Goal: Task Accomplishment & Management: Manage account settings

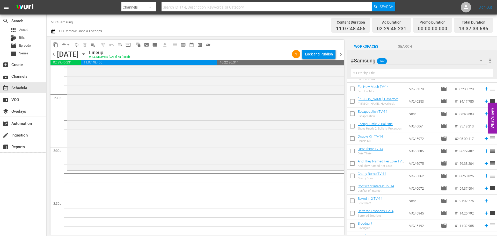
scroll to position [1010, 0]
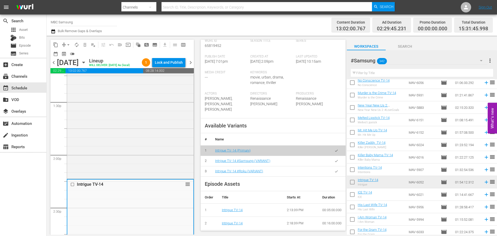
scroll to position [129, 0]
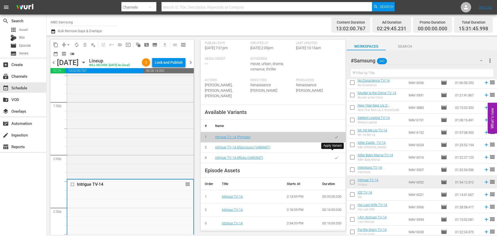
click at [336, 152] on button "button" at bounding box center [336, 147] width 10 height 10
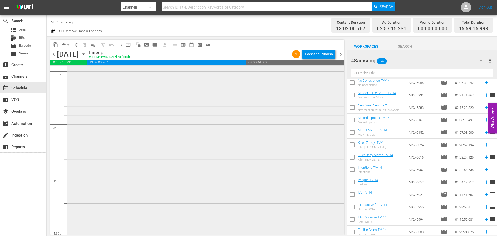
scroll to position [1709, 0]
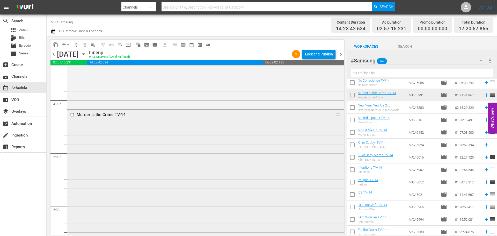
click at [255, 161] on div "Murder is the Crime TV-14 reorder" at bounding box center [205, 181] width 277 height 142
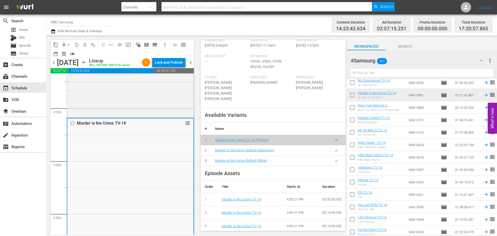
scroll to position [181, 0]
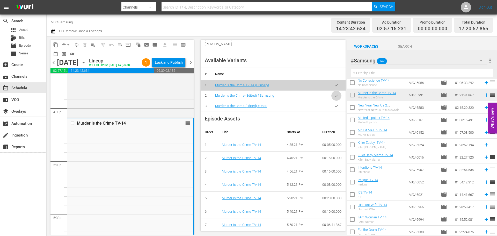
click at [336, 94] on button "button" at bounding box center [336, 96] width 10 height 10
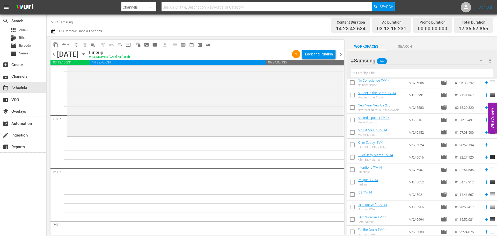
scroll to position [1864, 0]
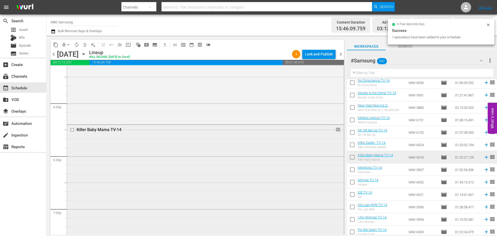
click at [196, 143] on div "Killer Baby Mama TV-14 reorder" at bounding box center [205, 197] width 277 height 144
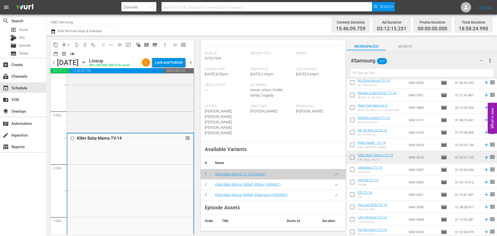
scroll to position [155, 0]
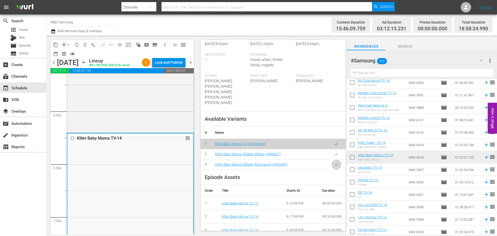
click at [336, 160] on button "button" at bounding box center [336, 164] width 10 height 10
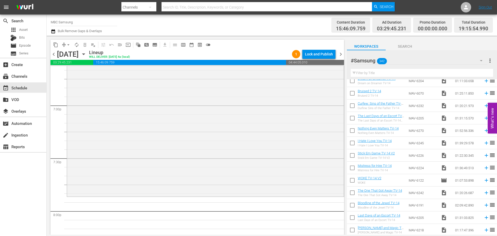
scroll to position [0, 0]
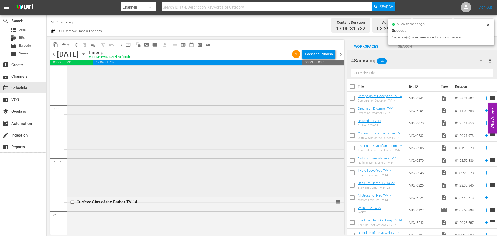
click at [187, 196] on div "Killer Baby Mama TV-14 Killer Baby Mama (Edited) #Samsung (VARIANT) VARIANT reo…" at bounding box center [205, 109] width 277 height 176
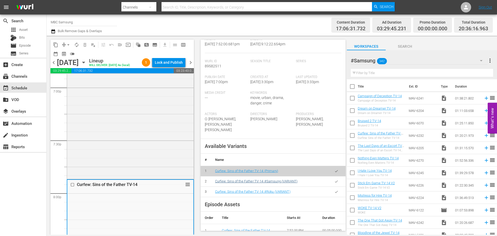
scroll to position [129, 0]
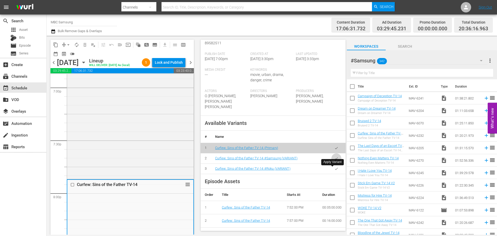
click at [332, 163] on button "button" at bounding box center [336, 158] width 10 height 10
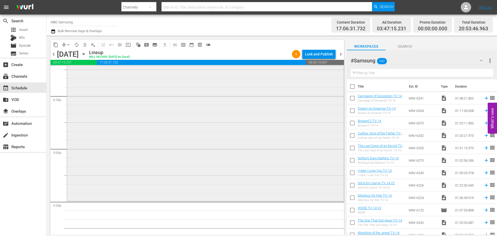
scroll to position [2149, 0]
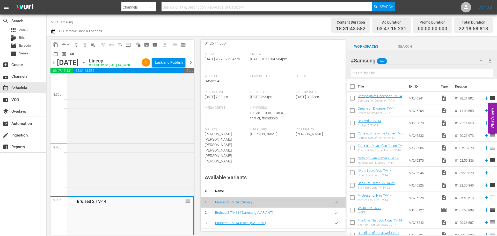
scroll to position [181, 0]
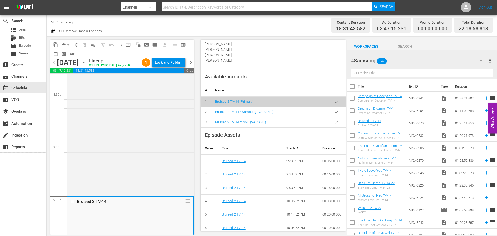
click at [335, 107] on button "button" at bounding box center [336, 112] width 10 height 10
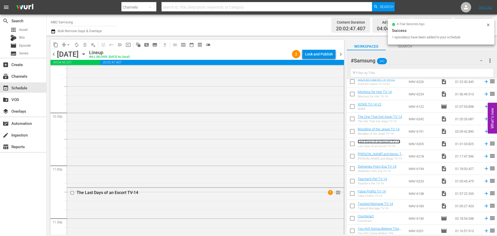
scroll to position [2433, 0]
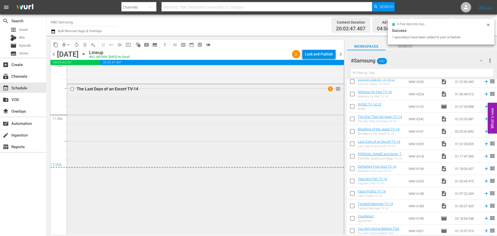
click at [140, 128] on div "The Last Days of an Escort TV-14 1 reorder" at bounding box center [205, 163] width 277 height 159
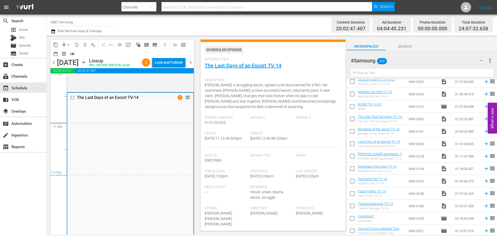
scroll to position [0, 0]
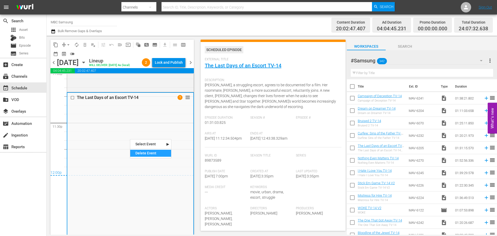
click at [144, 153] on div "Delete Event" at bounding box center [150, 153] width 41 height 7
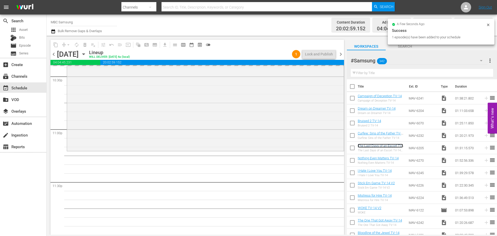
scroll to position [2433, 0]
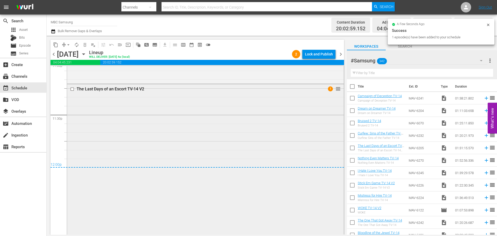
click at [157, 133] on div "The Last Days of an Escort TV-14 V2 1 reorder" at bounding box center [205, 163] width 277 height 159
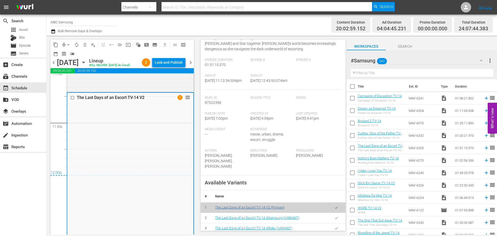
scroll to position [129, 0]
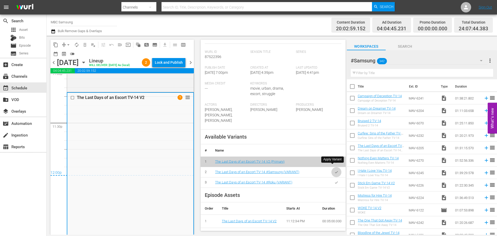
click at [331, 169] on button "button" at bounding box center [336, 172] width 10 height 10
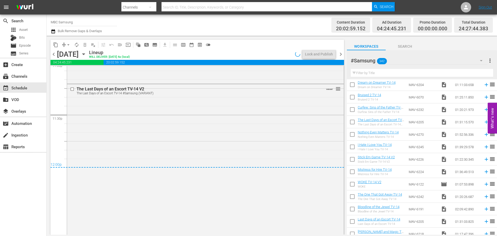
scroll to position [52, 0]
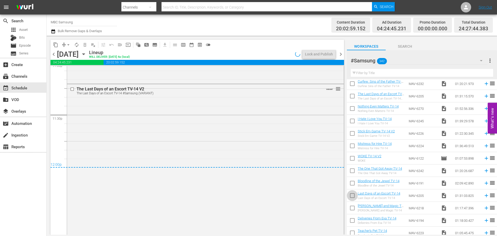
click at [352, 195] on input "checkbox" at bounding box center [352, 196] width 11 height 11
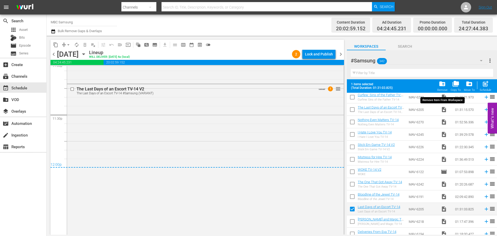
click at [445, 87] on span "folder_delete" at bounding box center [442, 83] width 7 height 7
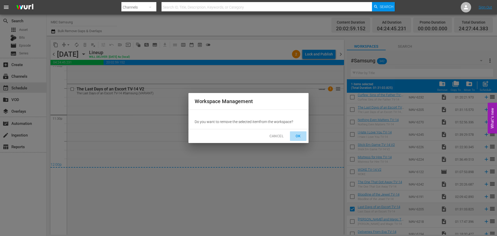
click at [302, 136] on span "OK" at bounding box center [298, 136] width 8 height 6
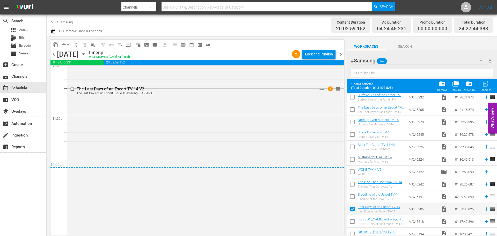
checkbox input "false"
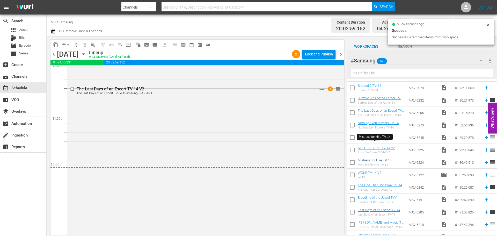
scroll to position [0, 0]
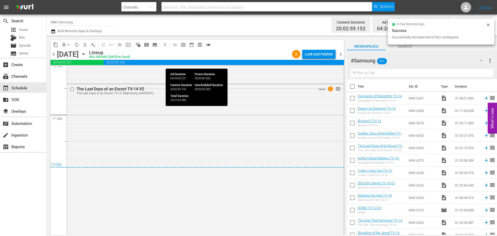
click at [319, 55] on div "Lock and Publish" at bounding box center [319, 53] width 28 height 9
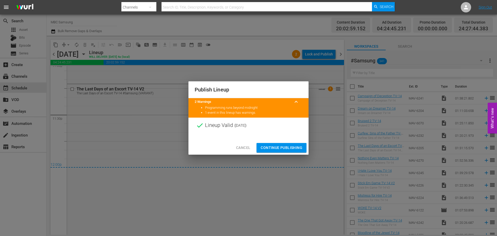
click at [285, 145] on span "Continue Publishing" at bounding box center [282, 147] width 42 height 6
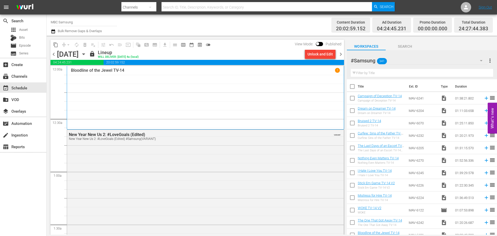
click at [340, 55] on span "chevron_right" at bounding box center [341, 54] width 6 height 6
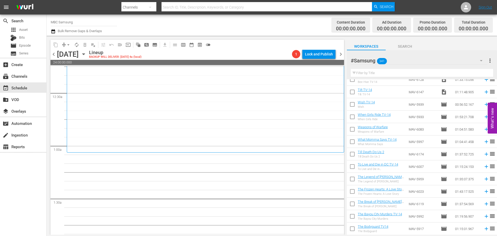
scroll to position [932, 0]
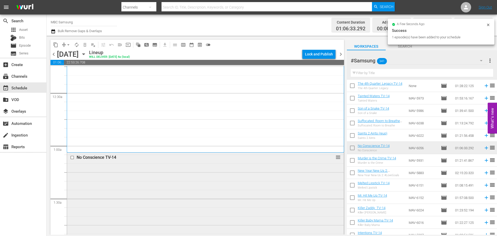
click at [207, 168] on div "No Conscience TV-14 reorder" at bounding box center [205, 210] width 277 height 116
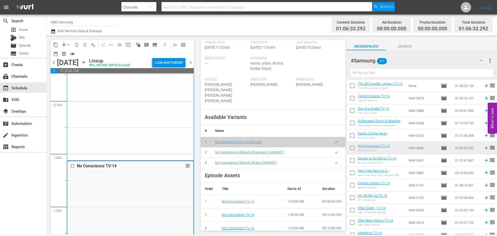
scroll to position [129, 0]
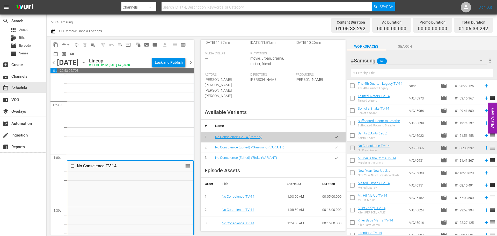
click at [335, 147] on icon "button" at bounding box center [336, 147] width 3 height 2
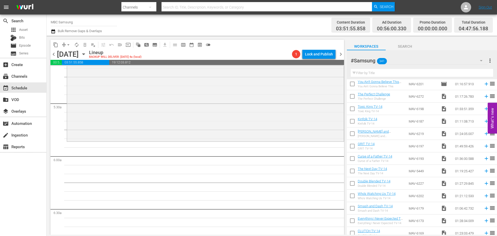
scroll to position [337, 0]
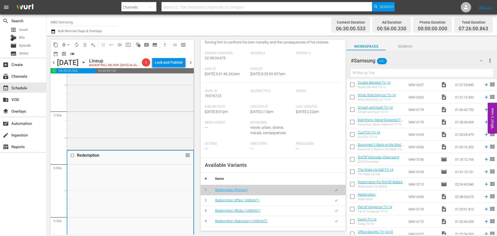
scroll to position [181, 0]
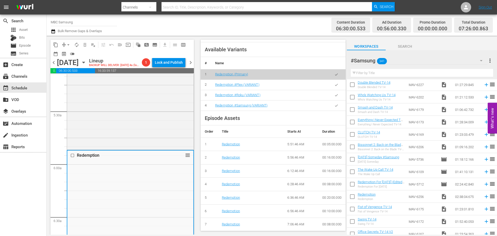
click at [336, 110] on button "button" at bounding box center [336, 105] width 10 height 10
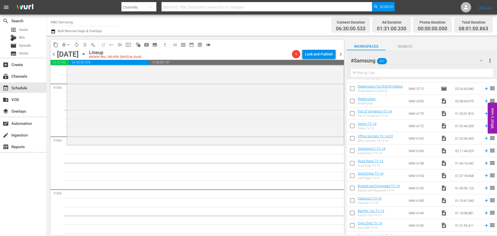
scroll to position [440, 0]
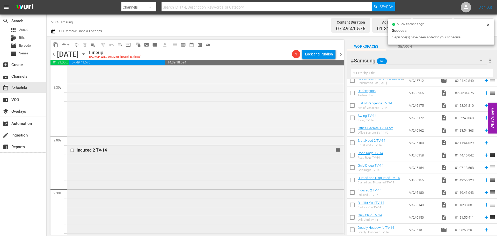
click at [200, 171] on div "Induced 2 TV-14 reorder" at bounding box center [205, 214] width 277 height 139
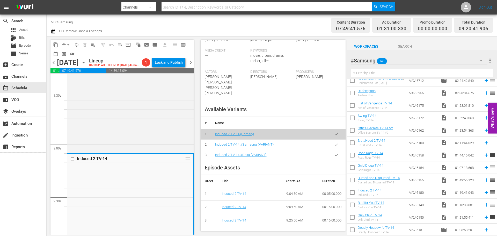
scroll to position [155, 0]
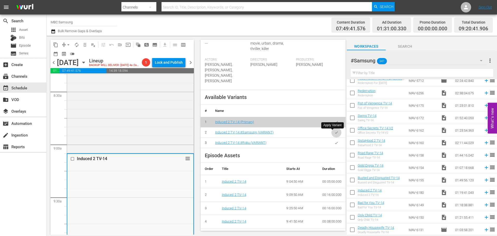
click at [334, 132] on icon "button" at bounding box center [336, 132] width 4 height 4
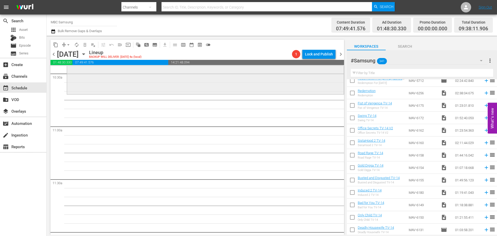
scroll to position [1113, 0]
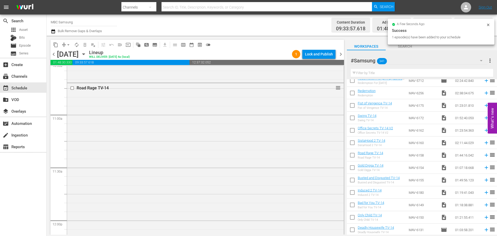
click at [198, 124] on div "Road Rage TV-14 reorder" at bounding box center [205, 174] width 277 height 182
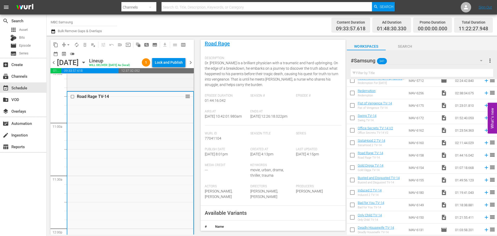
scroll to position [129, 0]
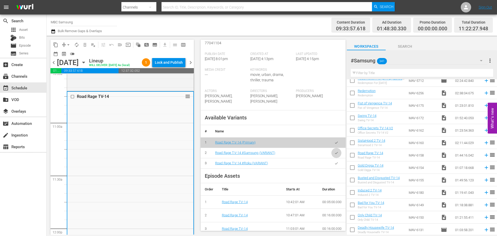
click at [334, 155] on icon "button" at bounding box center [336, 153] width 4 height 4
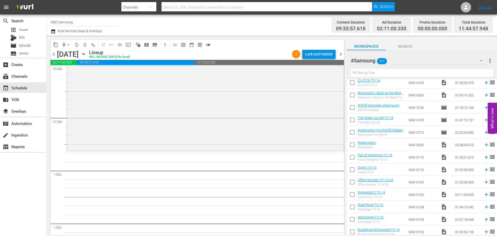
scroll to position [362, 0]
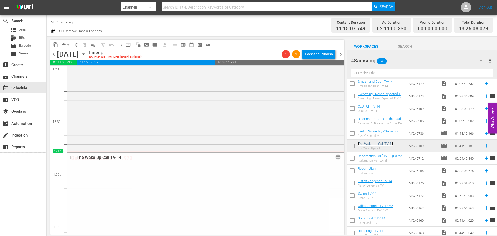
drag, startPoint x: 336, startPoint y: 159, endPoint x: 336, endPoint y: 152, distance: 6.5
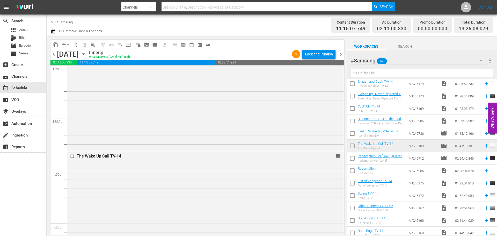
click at [132, 175] on div "The Wake Up Call TV-14 reorder" at bounding box center [205, 239] width 277 height 177
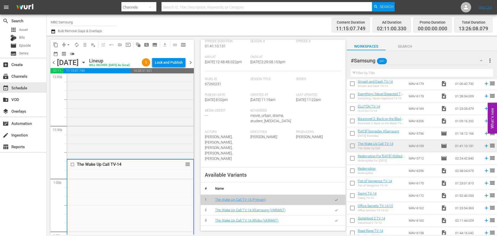
scroll to position [155, 0]
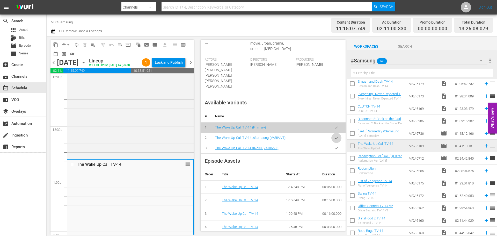
click at [334, 137] on icon "button" at bounding box center [336, 138] width 4 height 4
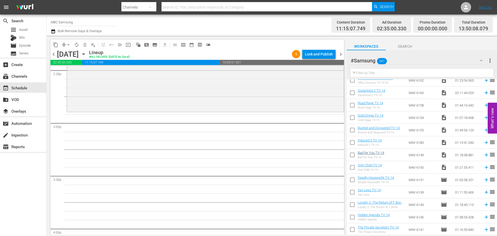
scroll to position [518, 0]
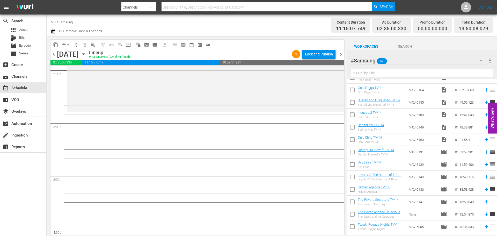
click at [391, 68] on div "Filter by Title" at bounding box center [422, 73] width 142 height 12
click at [390, 69] on input "text" at bounding box center [422, 73] width 142 height 8
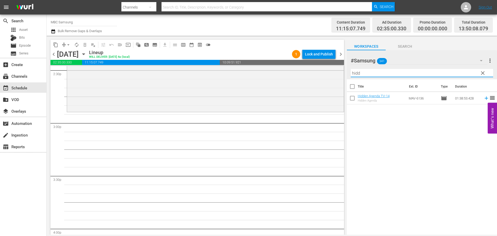
scroll to position [0, 0]
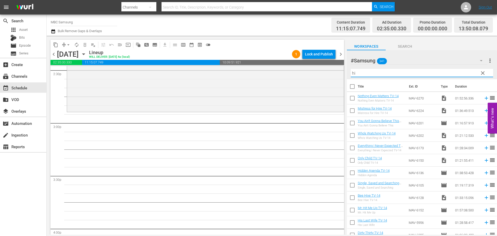
type input "h"
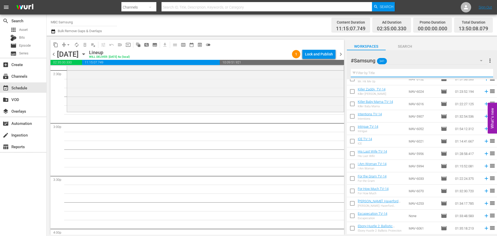
scroll to position [1165, 0]
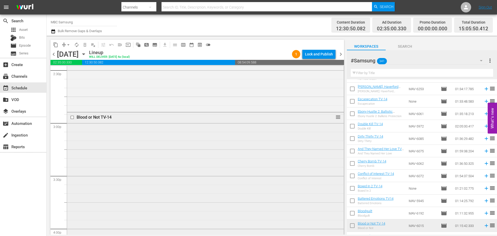
click at [143, 121] on div "Blood or Not TV-14 reorder" at bounding box center [205, 117] width 277 height 10
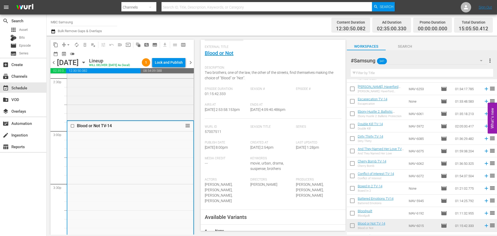
scroll to position [155, 0]
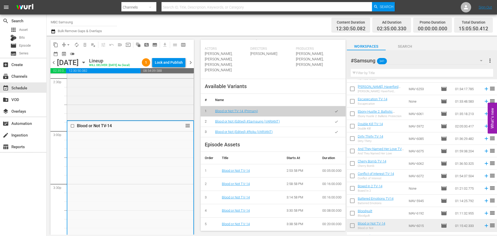
click at [334, 123] on button "button" at bounding box center [336, 121] width 10 height 10
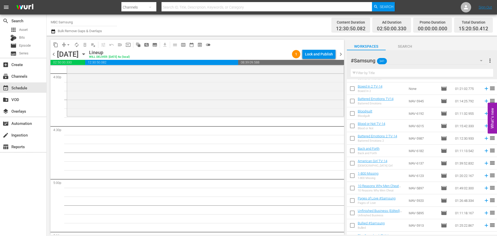
scroll to position [1269, 0]
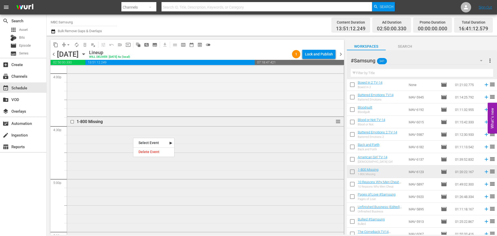
click at [131, 125] on div "1-800 Missing" at bounding box center [192, 122] width 246 height 6
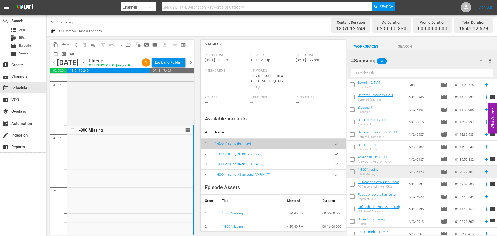
scroll to position [129, 0]
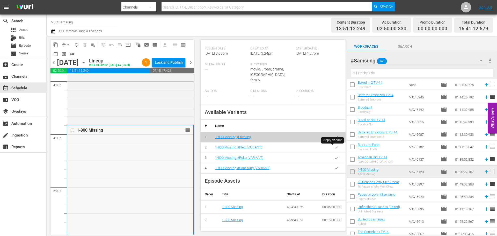
click at [334, 146] on icon "button" at bounding box center [336, 147] width 4 height 4
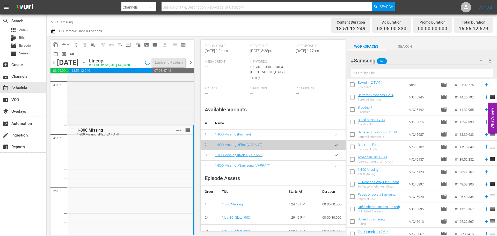
scroll to position [155, 0]
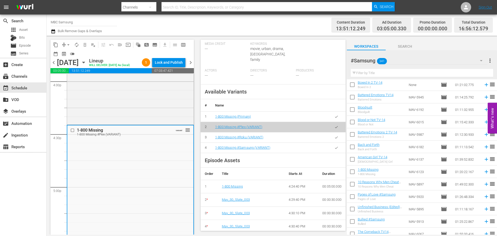
drag, startPoint x: 331, startPoint y: 149, endPoint x: 316, endPoint y: 149, distance: 15.3
click at [334, 149] on icon "button" at bounding box center [336, 148] width 4 height 4
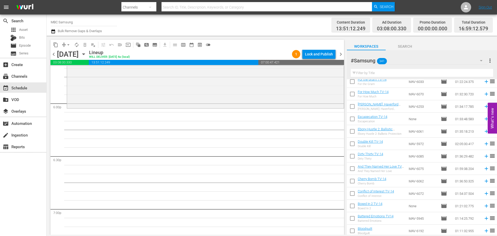
scroll to position [1139, 0]
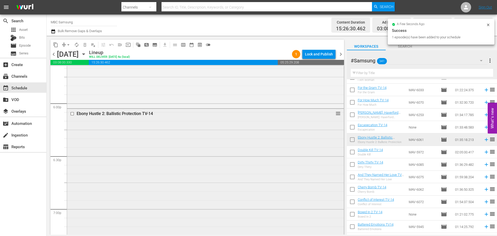
click at [208, 132] on div "Ebony Hustle 2: Ballistic Protection TV-14 reorder" at bounding box center [205, 192] width 277 height 166
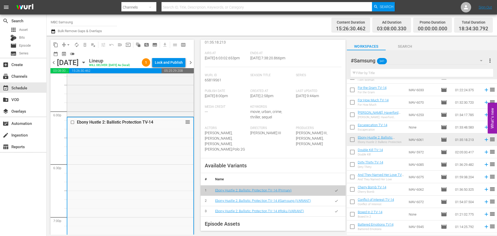
scroll to position [104, 0]
click at [334, 202] on icon "button" at bounding box center [336, 201] width 4 height 4
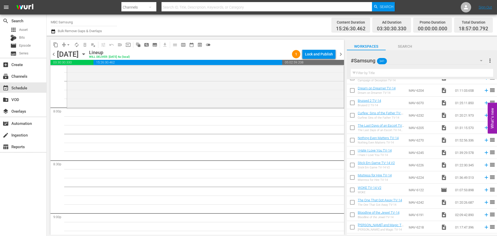
scroll to position [0, 0]
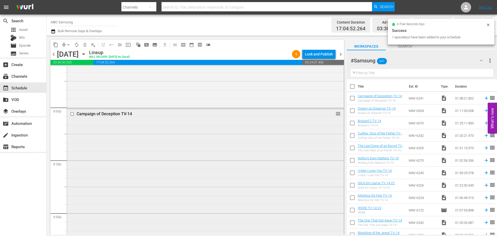
click at [154, 142] on div "Campaign of Deception TV-14 reorder" at bounding box center [205, 195] width 277 height 172
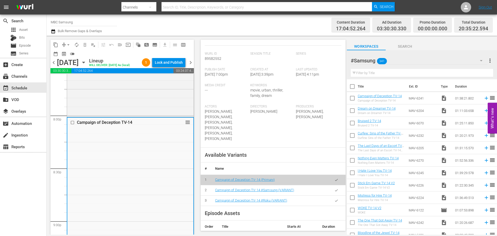
scroll to position [129, 0]
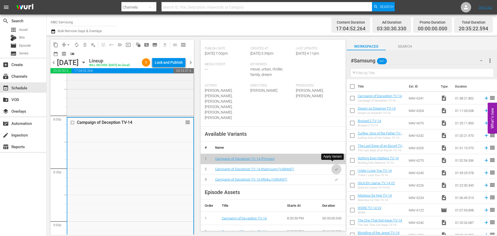
click at [331, 164] on button "button" at bounding box center [336, 169] width 10 height 10
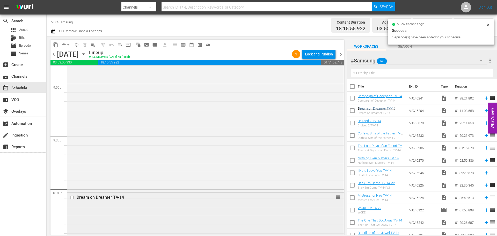
scroll to position [2330, 0]
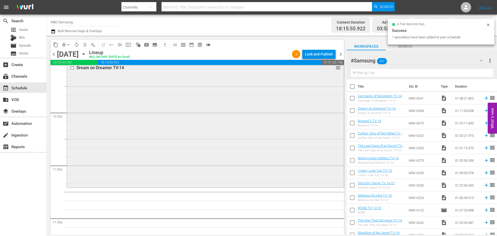
click at [192, 129] on div "Dream on Dreamer TV-14 reorder" at bounding box center [205, 124] width 277 height 123
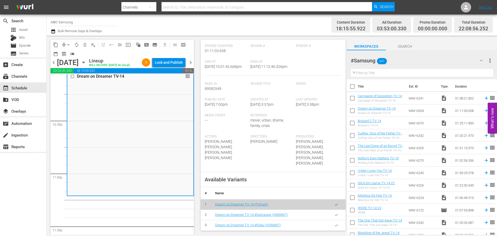
scroll to position [104, 0]
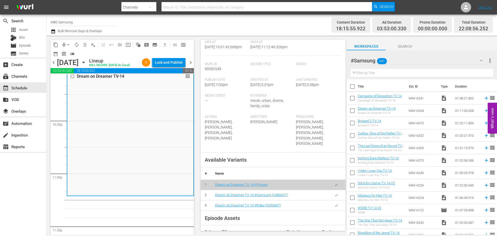
click at [334, 193] on icon "button" at bounding box center [336, 195] width 4 height 4
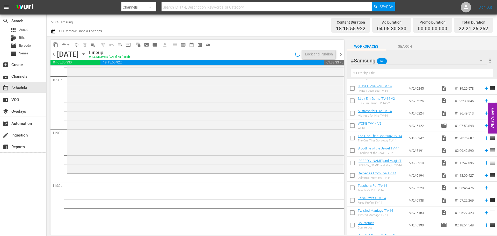
scroll to position [155, 0]
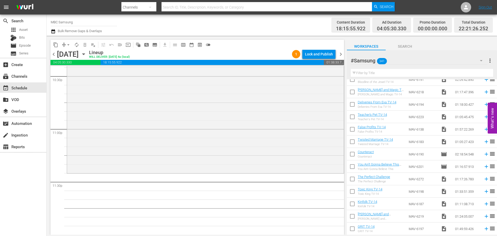
click at [375, 74] on input "text" at bounding box center [422, 73] width 142 height 8
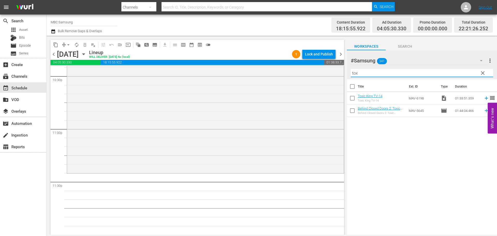
scroll to position [0, 0]
type input "toxic"
click at [485, 74] on span "clear" at bounding box center [483, 73] width 6 height 6
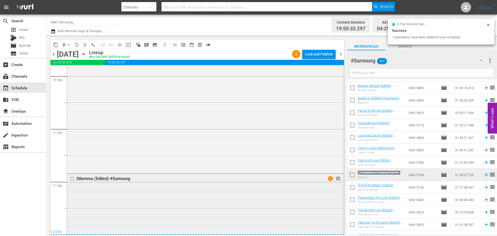
scroll to position [2513, 0]
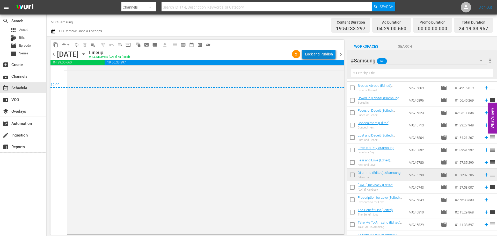
click at [315, 52] on div "Lock and Publish" at bounding box center [319, 53] width 28 height 9
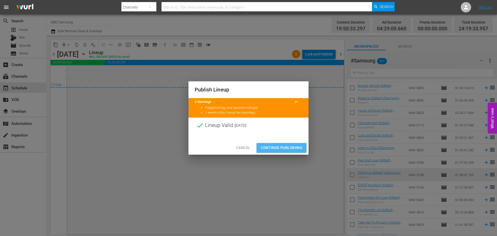
click at [288, 150] on span "Continue Publishing" at bounding box center [282, 147] width 42 height 6
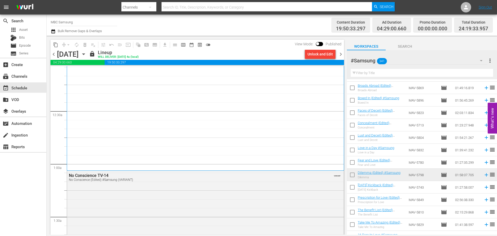
scroll to position [0, 0]
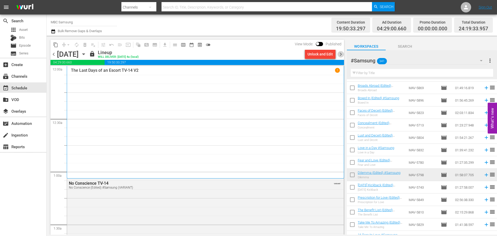
click at [339, 54] on span "chevron_right" at bounding box center [341, 54] width 6 height 6
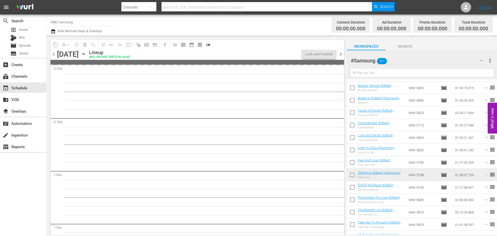
click at [53, 54] on span "chevron_left" at bounding box center [53, 54] width 6 height 6
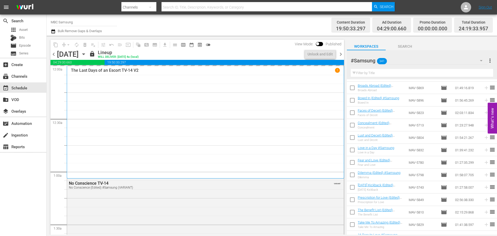
click at [340, 55] on span "chevron_right" at bounding box center [341, 54] width 6 height 6
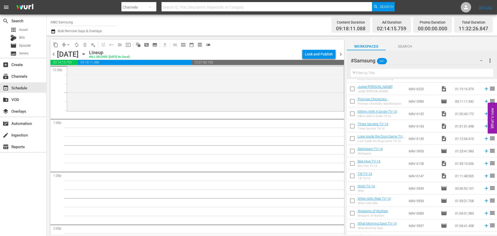
scroll to position [719, 0]
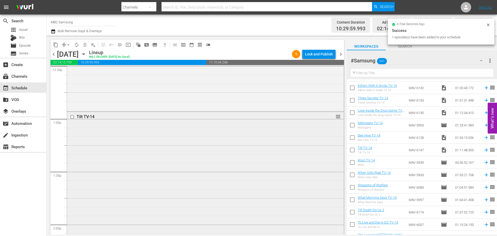
click at [80, 132] on div "Tilt TV-14 reorder" at bounding box center [205, 174] width 277 height 125
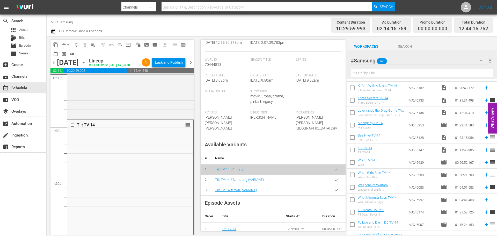
scroll to position [155, 0]
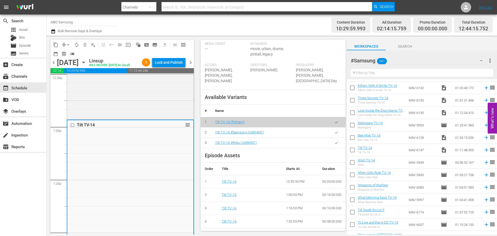
click at [334, 134] on icon "button" at bounding box center [336, 132] width 4 height 4
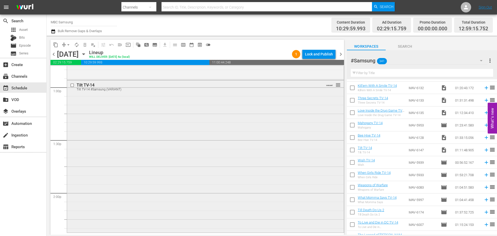
scroll to position [1476, 0]
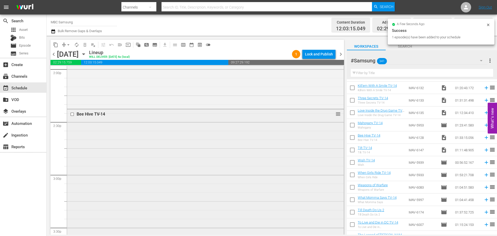
click at [165, 134] on div "Bee Hive TV-14 reorder" at bounding box center [205, 190] width 277 height 163
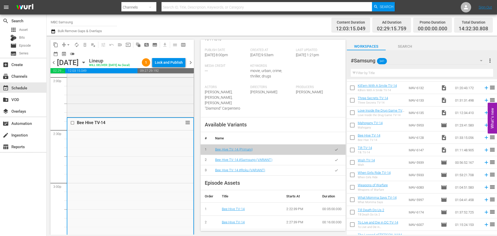
scroll to position [129, 0]
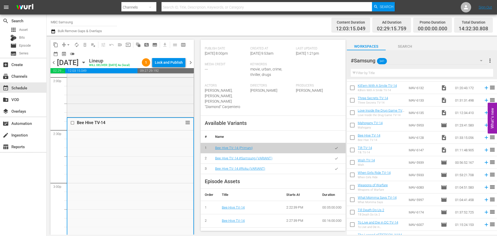
drag, startPoint x: 331, startPoint y: 160, endPoint x: 477, endPoint y: 150, distance: 146.4
click at [334, 160] on icon "button" at bounding box center [336, 158] width 4 height 4
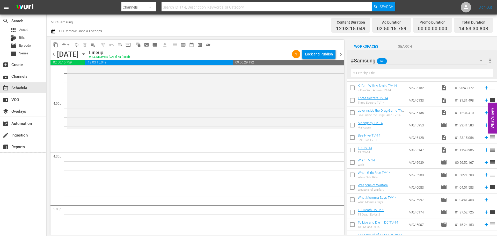
scroll to position [1657, 0]
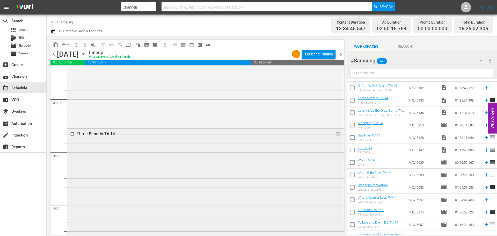
click at [133, 145] on div "Three Secrets TV-14 reorder" at bounding box center [205, 208] width 277 height 159
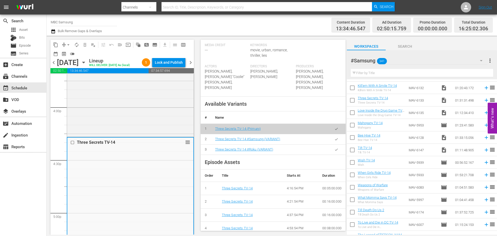
scroll to position [155, 0]
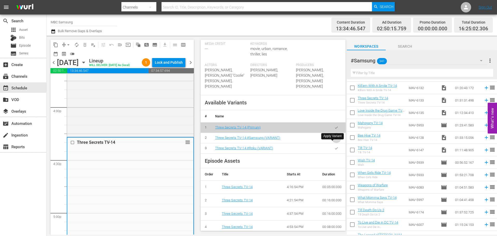
click at [335, 142] on button "button" at bounding box center [336, 138] width 10 height 10
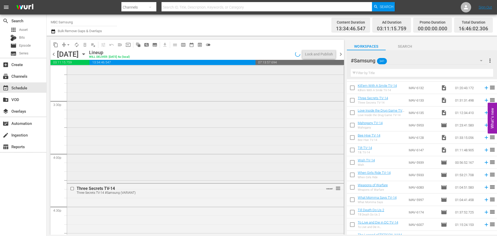
scroll to position [1553, 0]
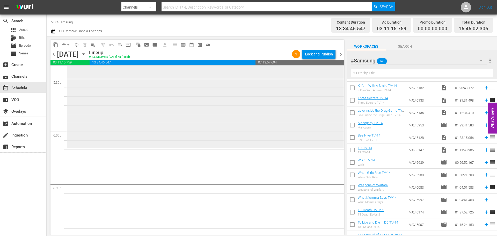
scroll to position [1838, 0]
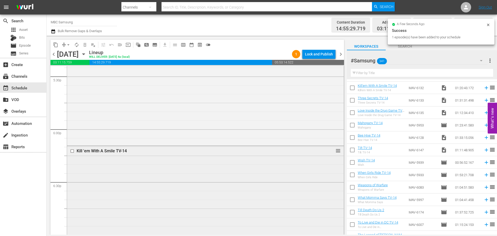
click at [127, 164] on div "Kill 'em With A Smile TV-14 reorder" at bounding box center [205, 216] width 277 height 141
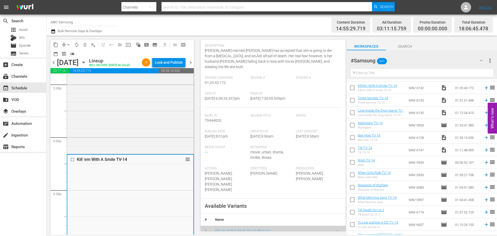
scroll to position [129, 0]
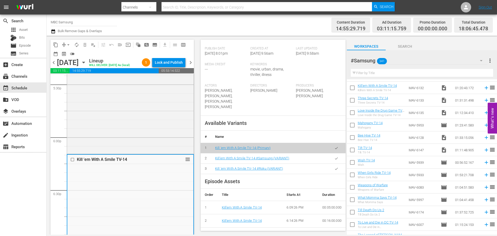
click at [335, 157] on icon "button" at bounding box center [336, 158] width 3 height 2
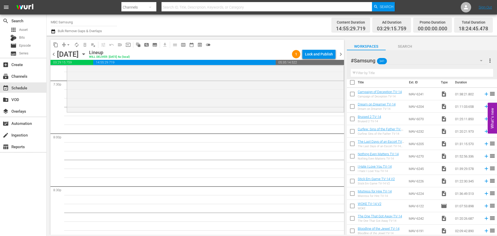
scroll to position [0, 0]
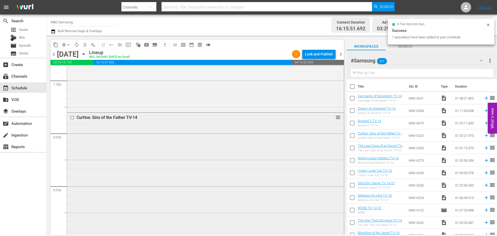
click at [217, 152] on div "Curfew: Sins of the Father TV-14 reorder" at bounding box center [205, 183] width 277 height 140
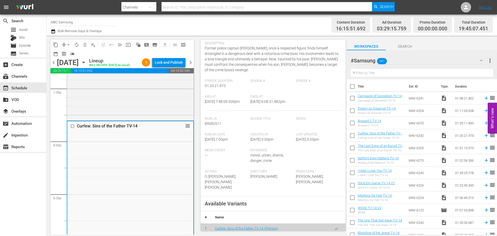
scroll to position [129, 0]
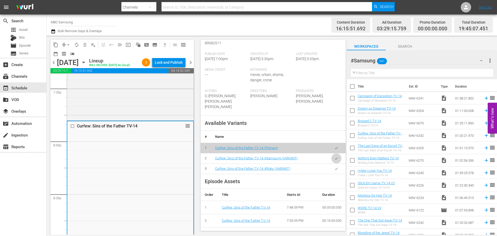
click at [334, 160] on icon "button" at bounding box center [336, 158] width 4 height 4
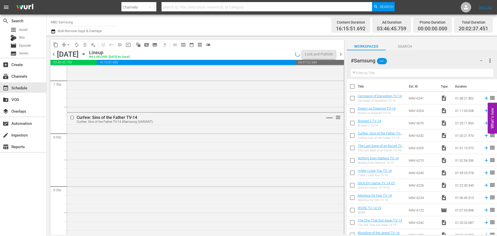
scroll to position [2200, 0]
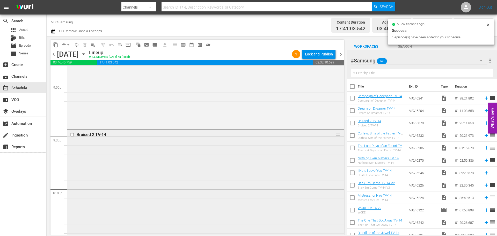
click at [250, 171] on div "Bruised 2 TV-14 reorder" at bounding box center [205, 204] width 277 height 148
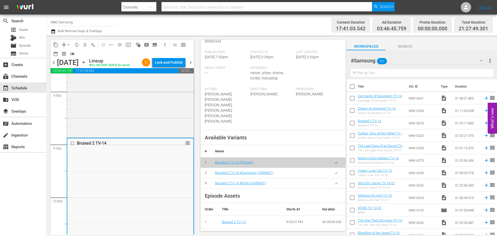
scroll to position [155, 0]
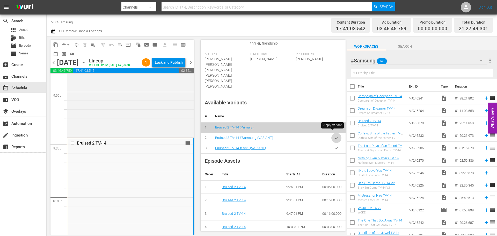
click at [331, 133] on button "button" at bounding box center [336, 138] width 10 height 10
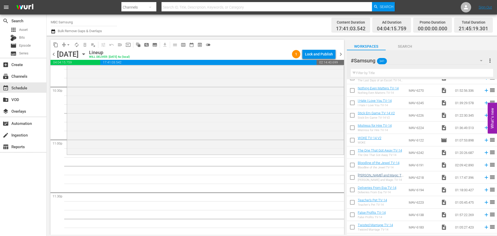
scroll to position [104, 0]
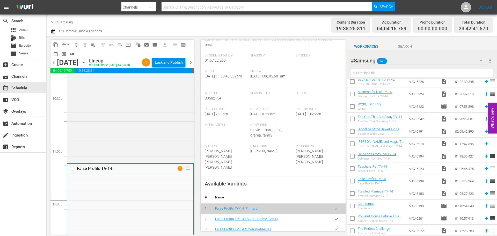
scroll to position [129, 0]
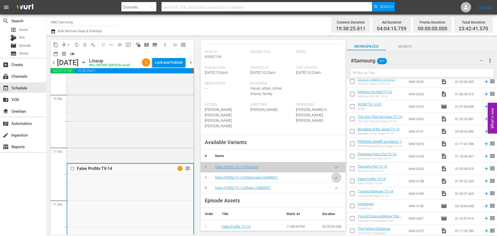
click at [331, 173] on button "button" at bounding box center [336, 177] width 10 height 10
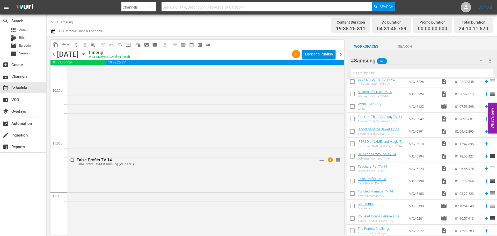
click at [322, 53] on div "Lock and Publish" at bounding box center [319, 53] width 28 height 9
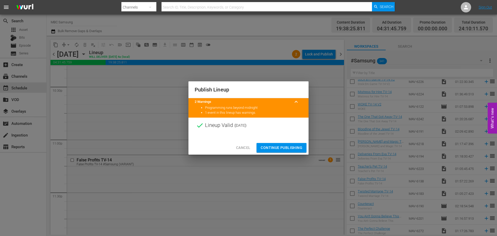
click at [285, 153] on div "Cancel Continue Publishing" at bounding box center [248, 148] width 120 height 14
click at [286, 150] on span "Continue Publishing" at bounding box center [282, 147] width 42 height 6
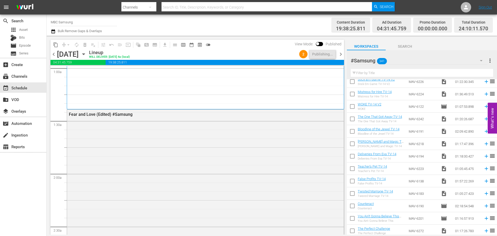
scroll to position [0, 0]
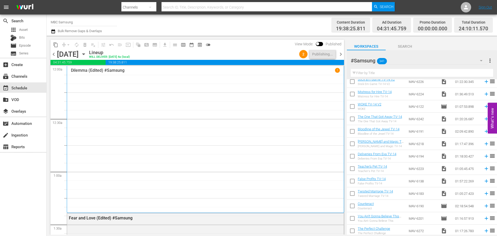
drag, startPoint x: 287, startPoint y: 197, endPoint x: 278, endPoint y: 115, distance: 82.5
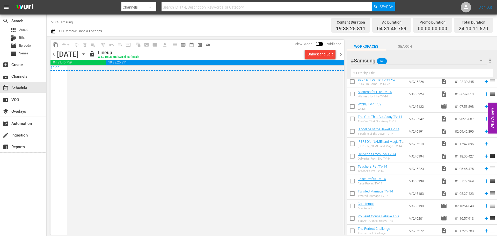
scroll to position [2531, 0]
